Goal: Complete application form: Complete application form

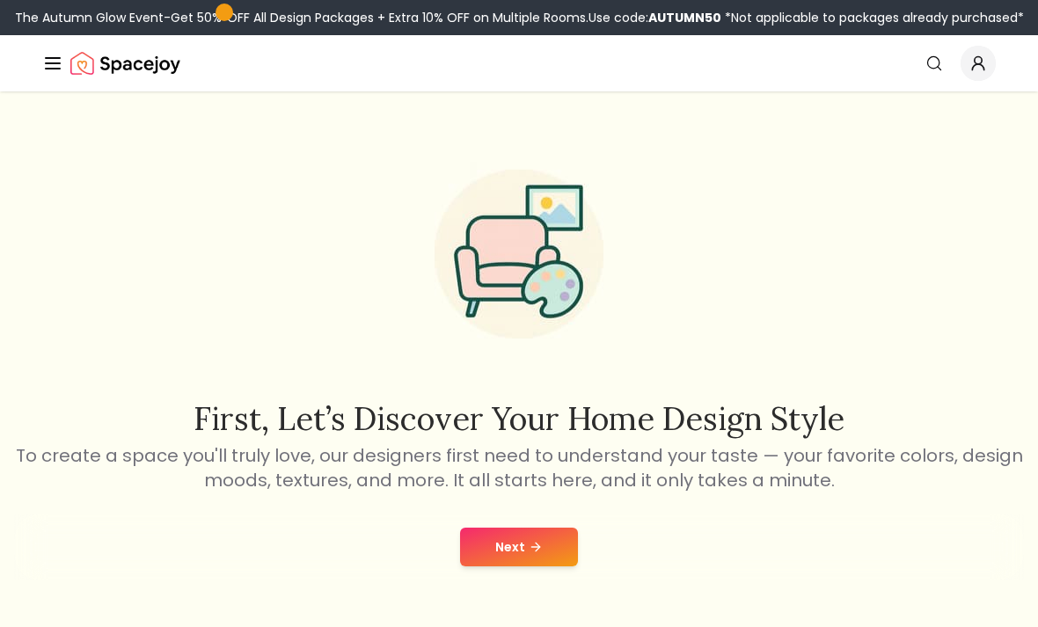
click at [549, 528] on button "Next" at bounding box center [519, 547] width 118 height 39
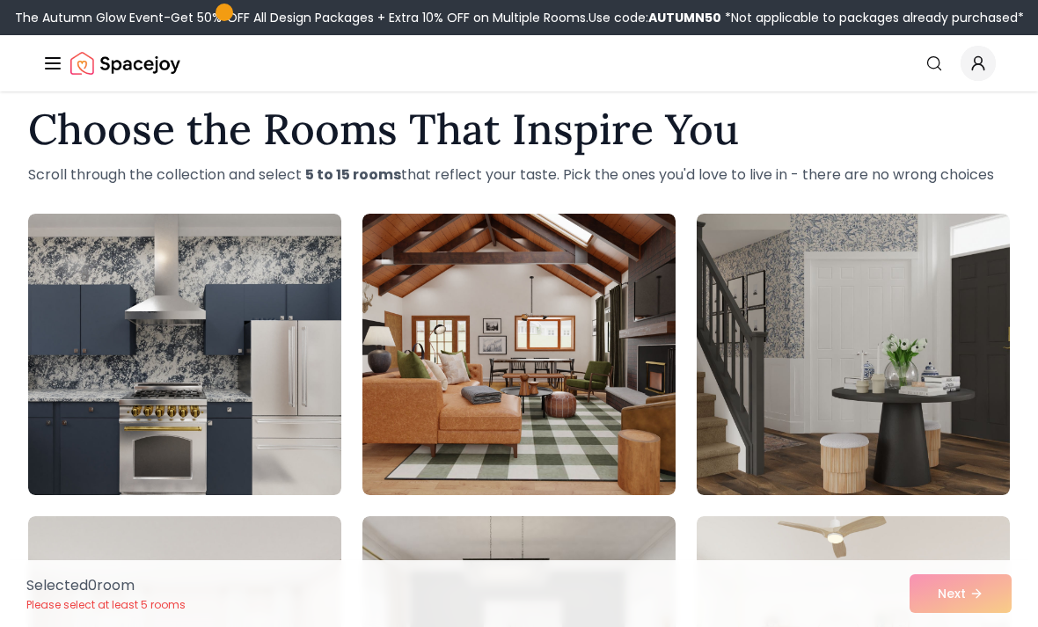
scroll to position [26, 0]
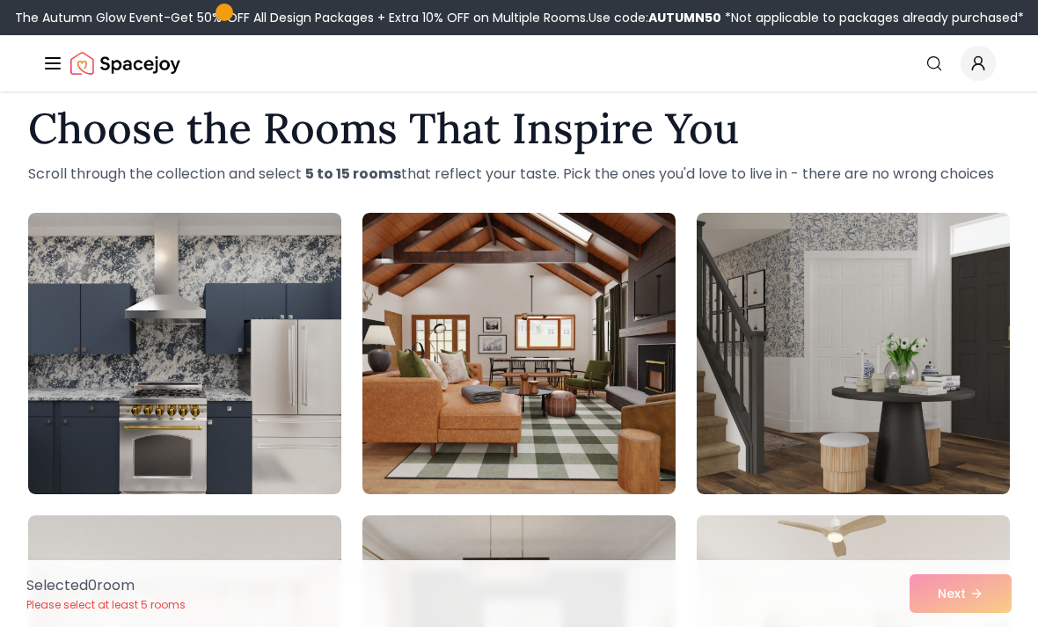
click at [271, 369] on img at bounding box center [184, 353] width 313 height 281
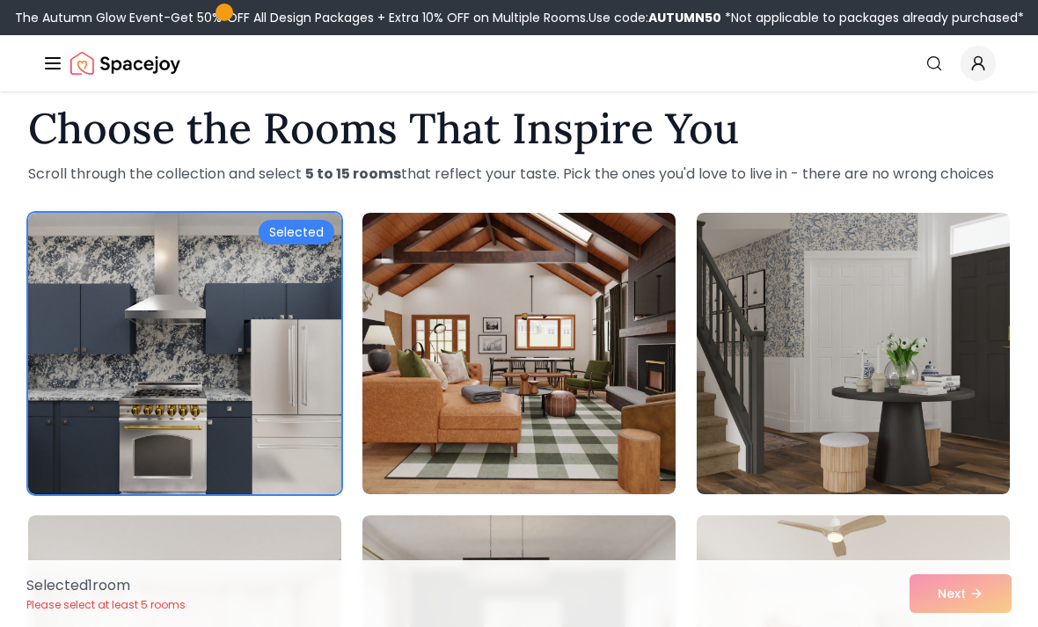
click at [302, 237] on div "Selected" at bounding box center [297, 232] width 76 height 25
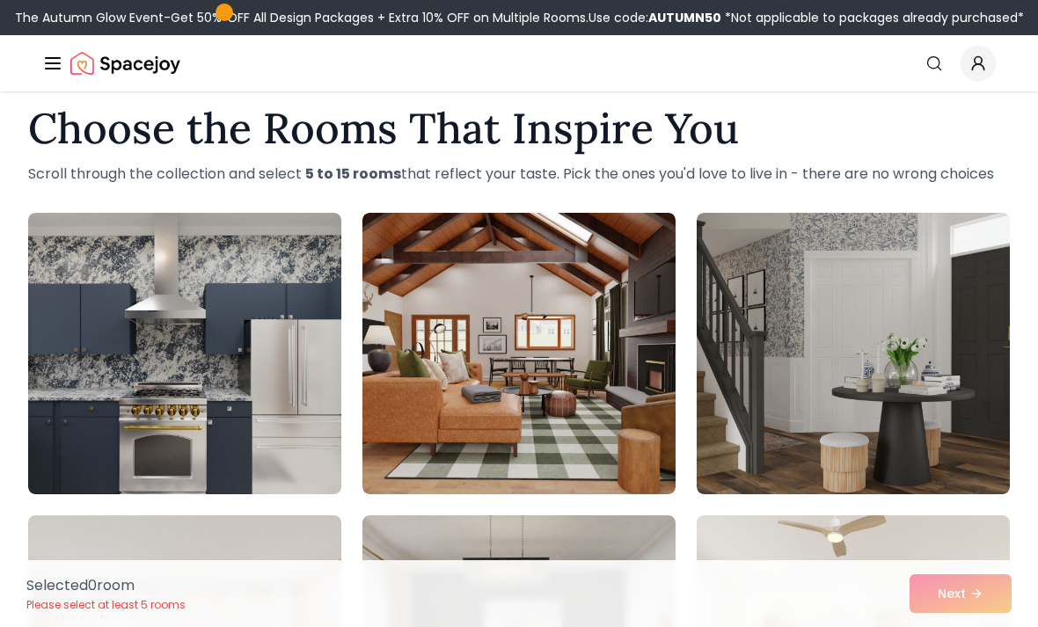
click at [285, 356] on img at bounding box center [184, 353] width 313 height 281
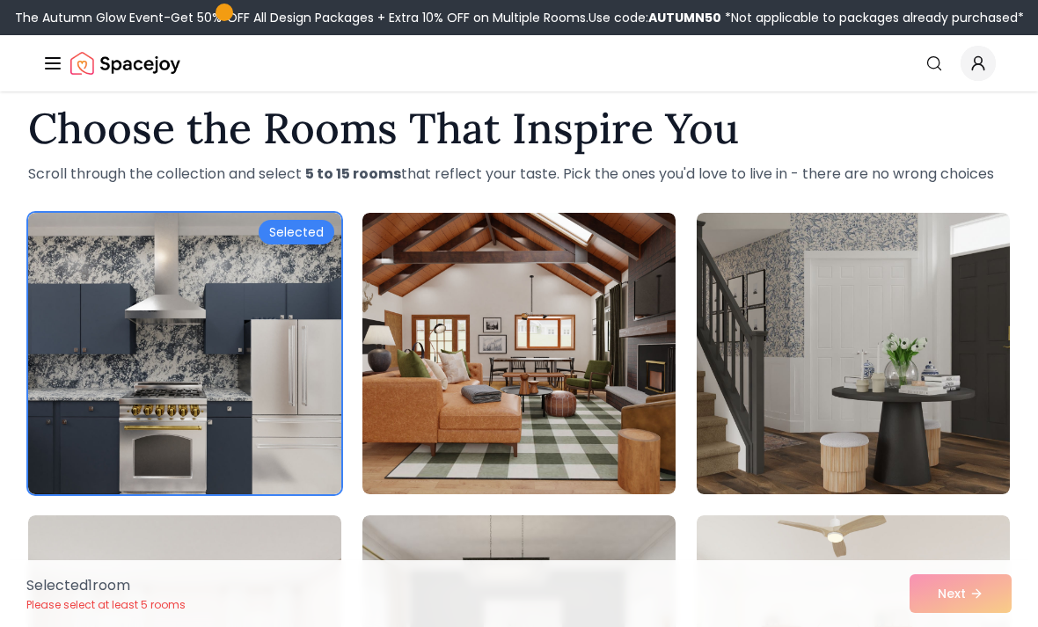
click at [177, 433] on img at bounding box center [184, 353] width 313 height 281
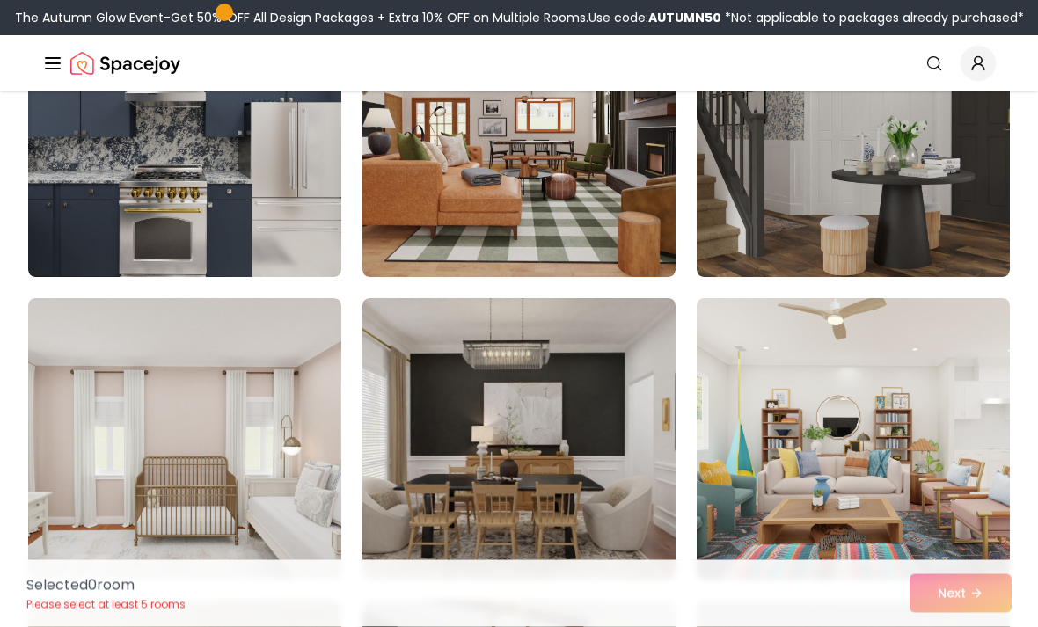
scroll to position [241, 0]
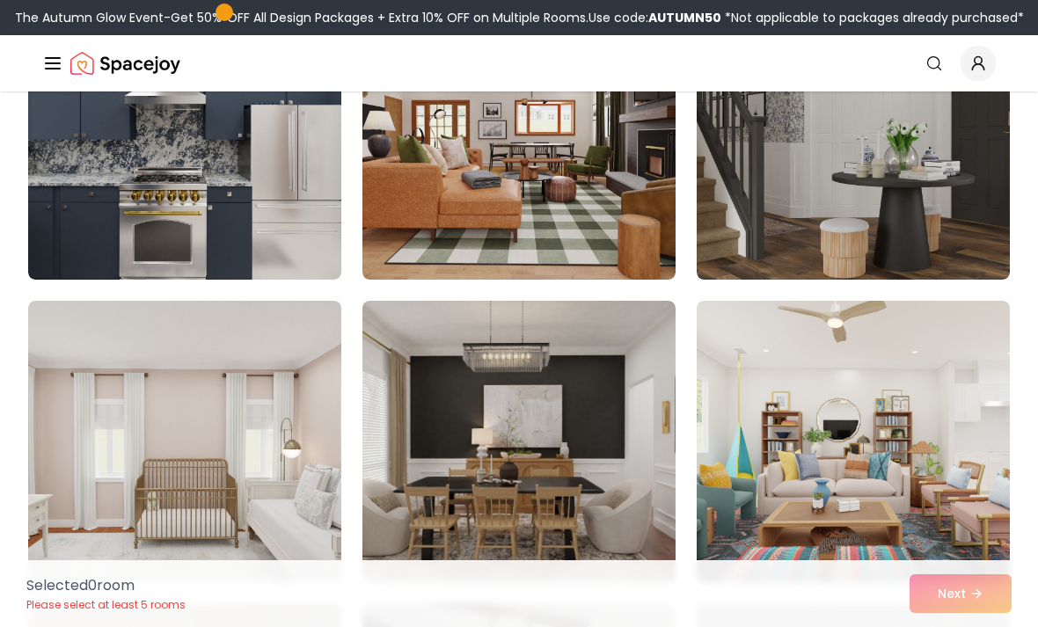
click at [561, 178] on img at bounding box center [518, 138] width 313 height 281
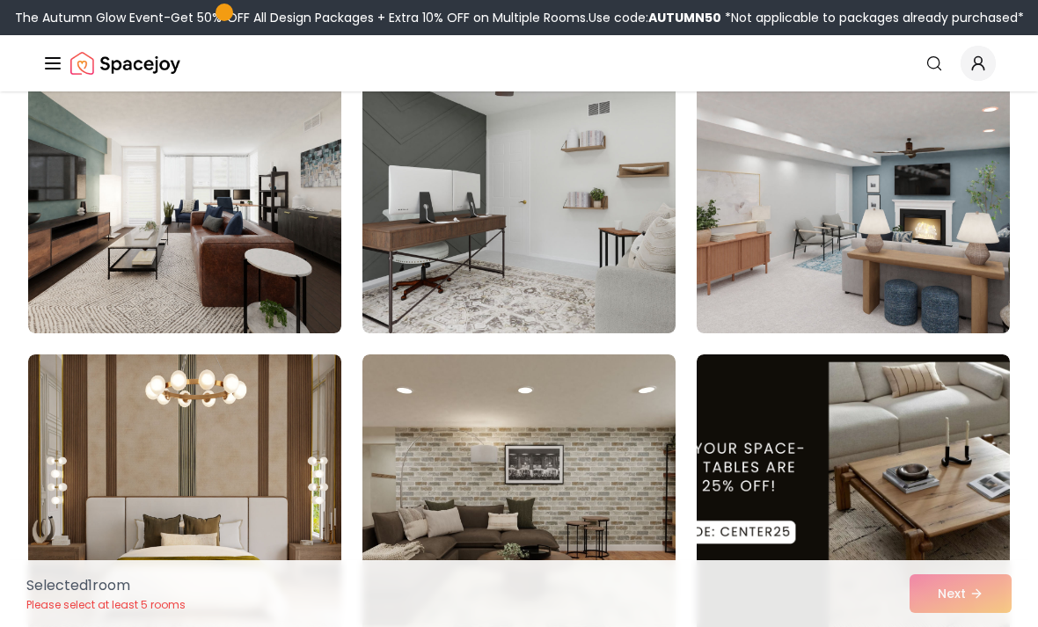
scroll to position [797, 0]
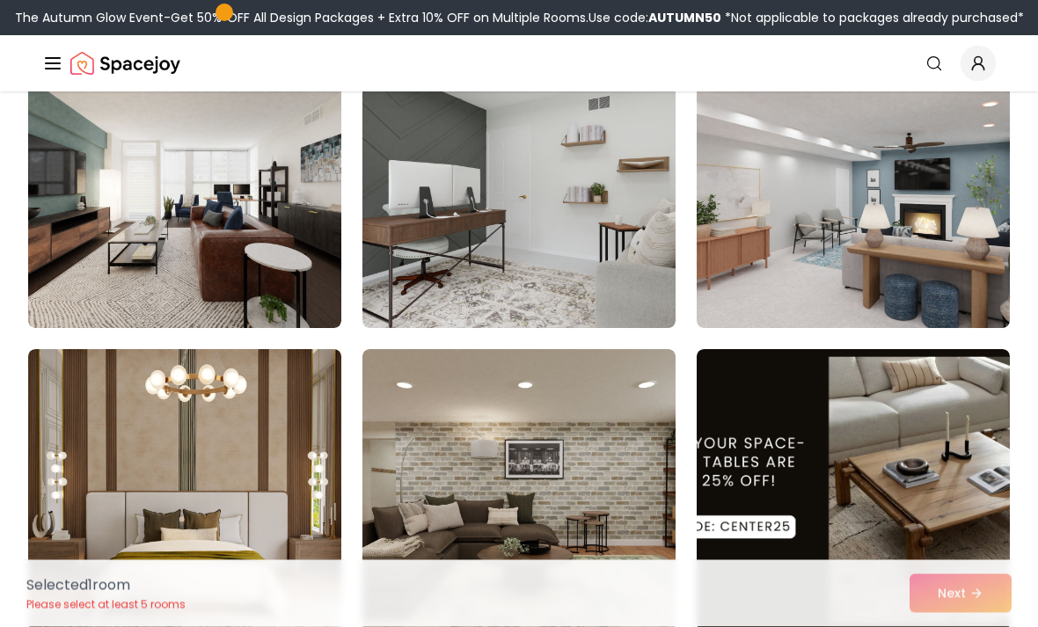
click at [908, 197] on img at bounding box center [852, 187] width 313 height 281
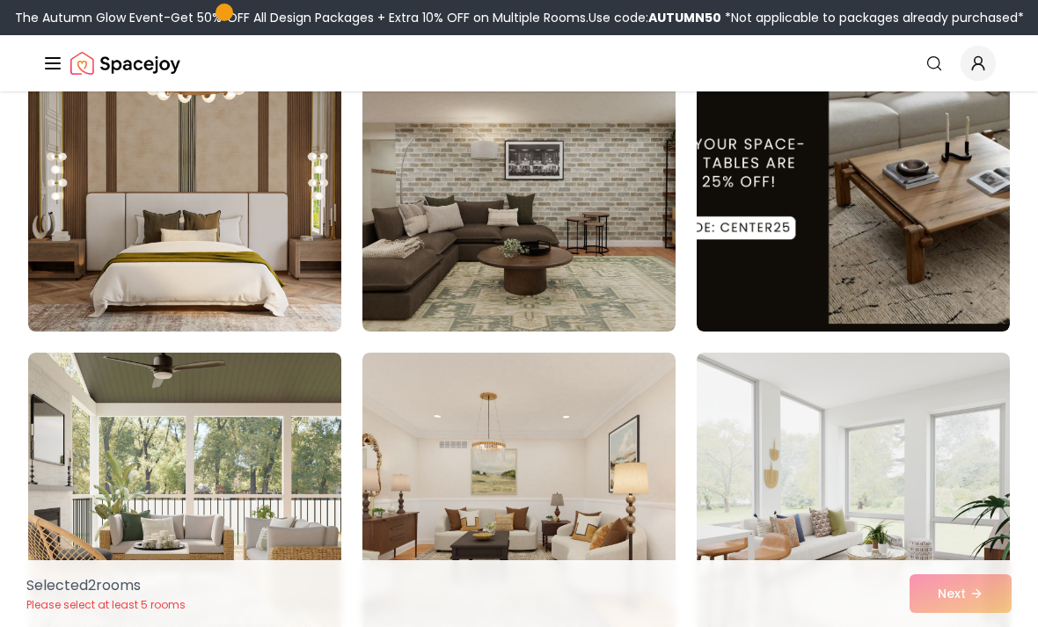
click at [243, 295] on img at bounding box center [184, 190] width 313 height 281
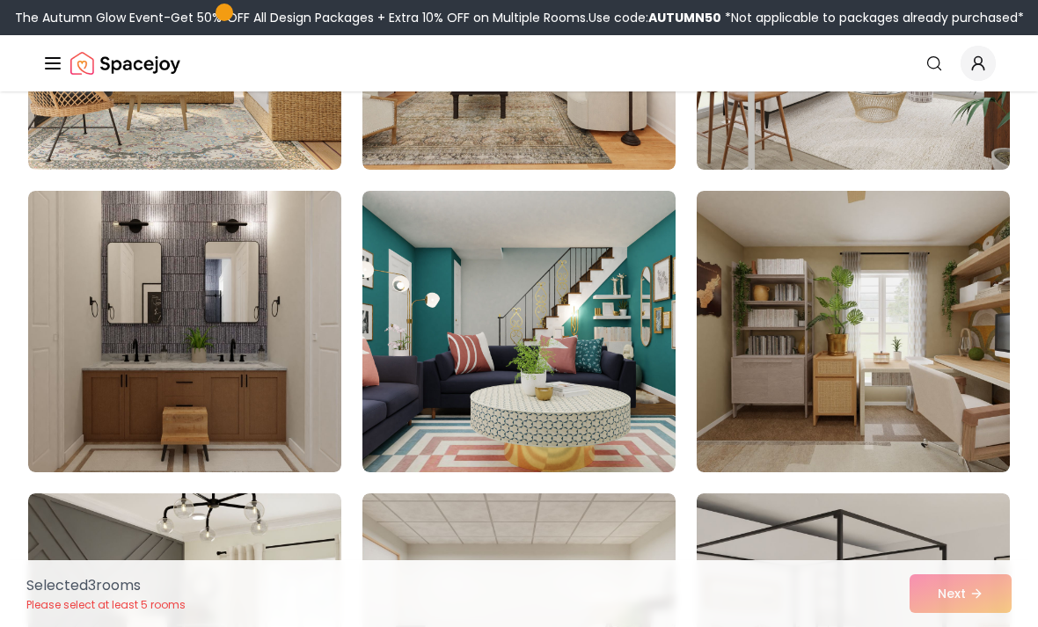
click at [557, 337] on img at bounding box center [518, 331] width 313 height 281
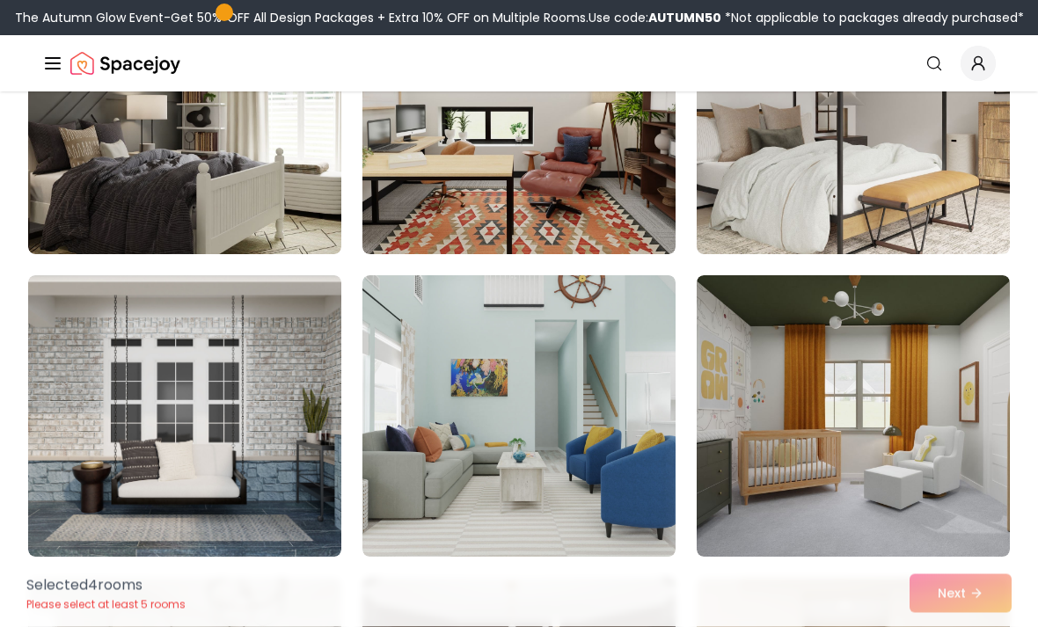
scroll to position [2081, 0]
click at [894, 386] on img at bounding box center [852, 415] width 313 height 281
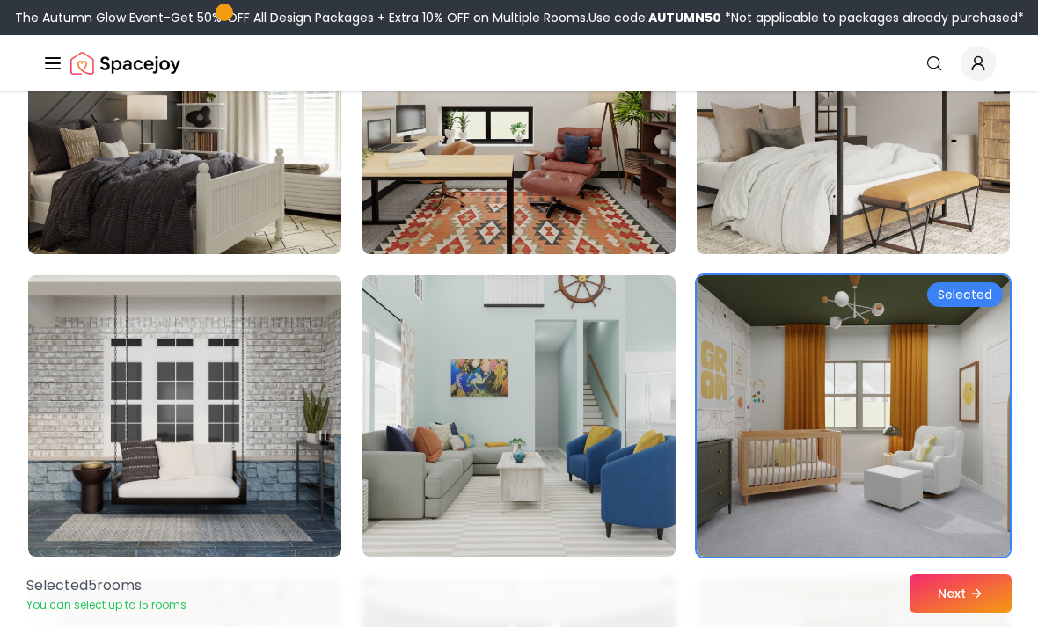
click at [626, 411] on img at bounding box center [518, 415] width 313 height 281
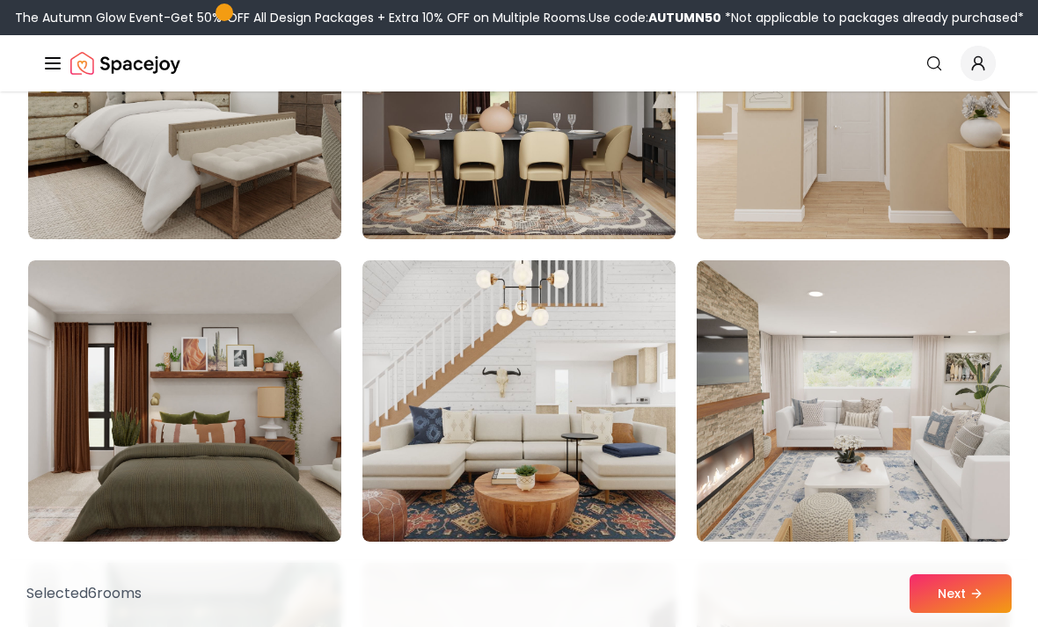
click at [597, 363] on img at bounding box center [518, 400] width 313 height 281
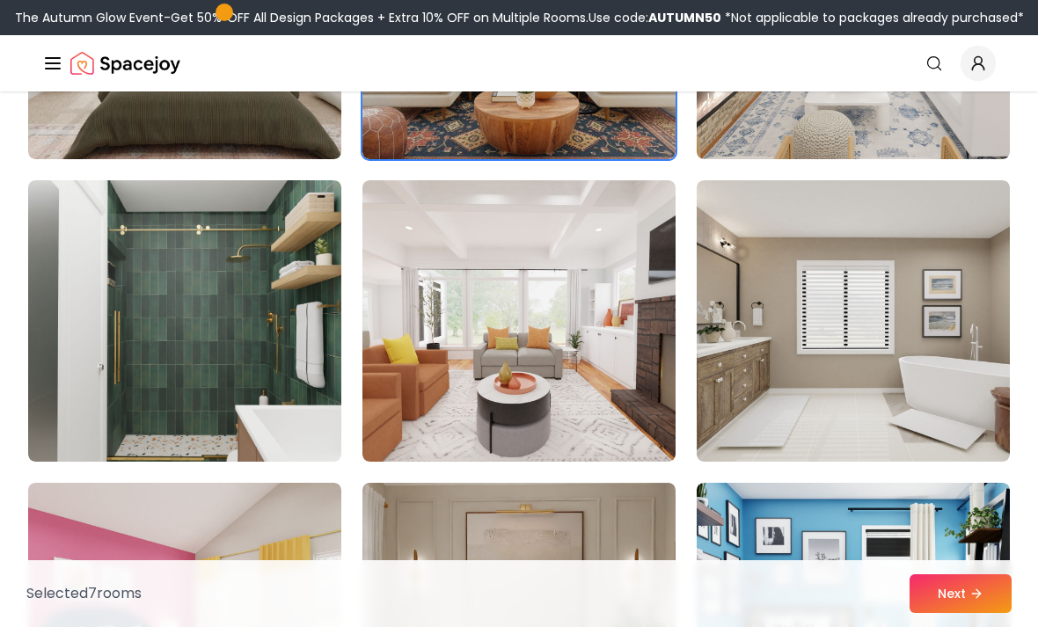
click at [879, 313] on img at bounding box center [852, 320] width 313 height 281
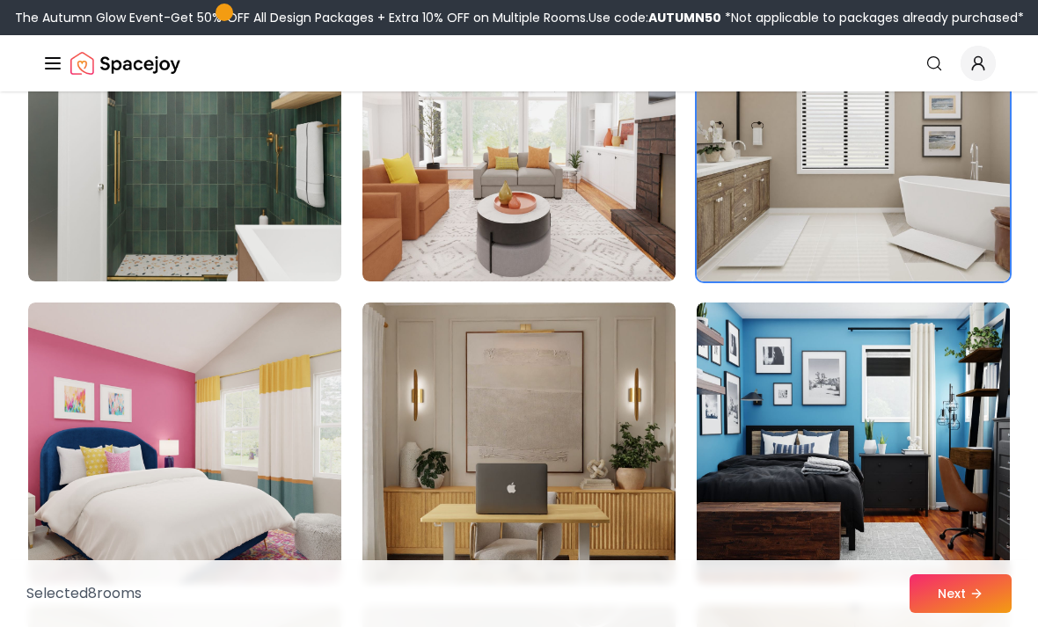
click at [878, 350] on img at bounding box center [852, 442] width 313 height 281
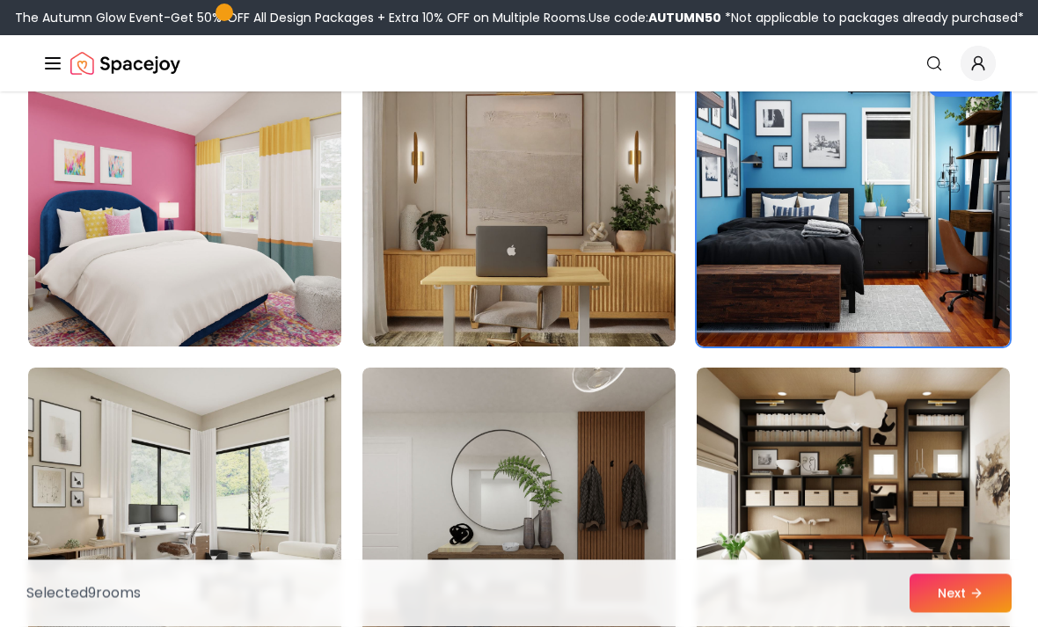
scroll to position [3493, 0]
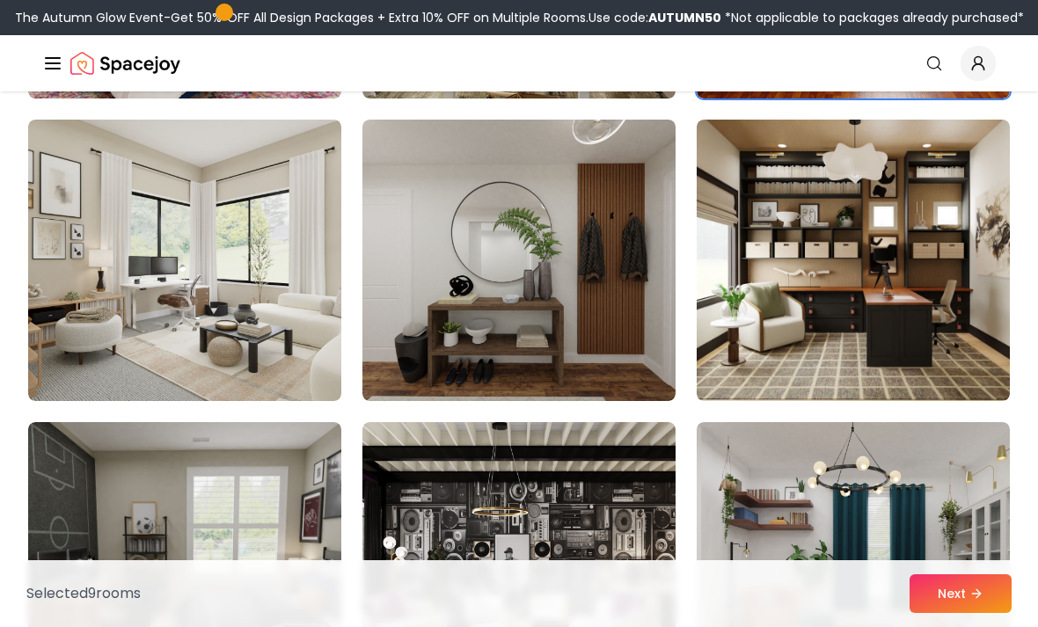
click at [106, 210] on img at bounding box center [184, 260] width 313 height 281
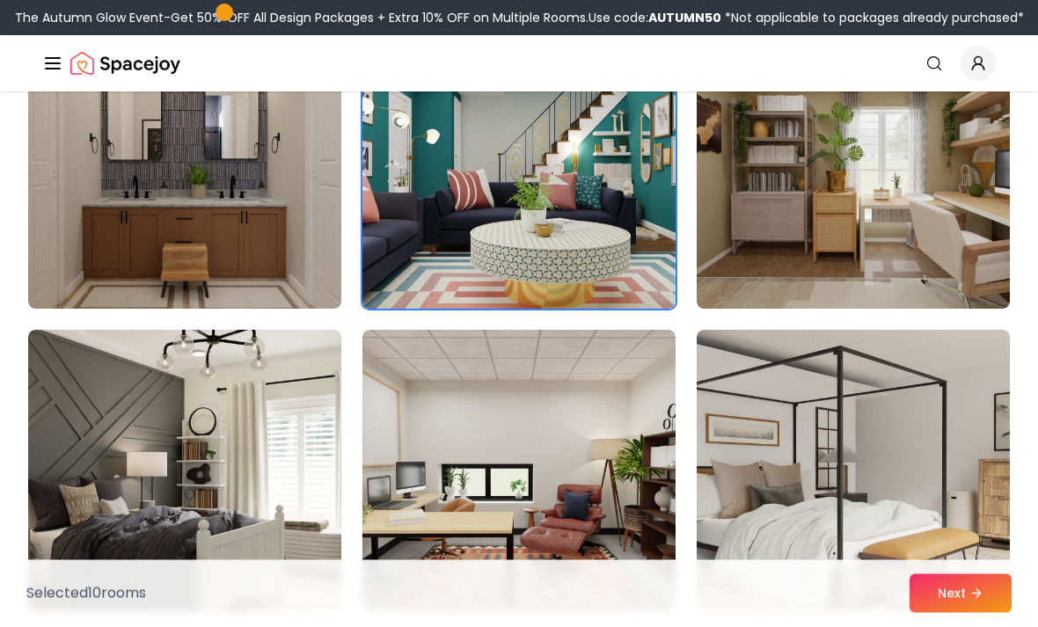
click at [964, 586] on button "Next" at bounding box center [960, 593] width 102 height 39
